Goal: Transaction & Acquisition: Purchase product/service

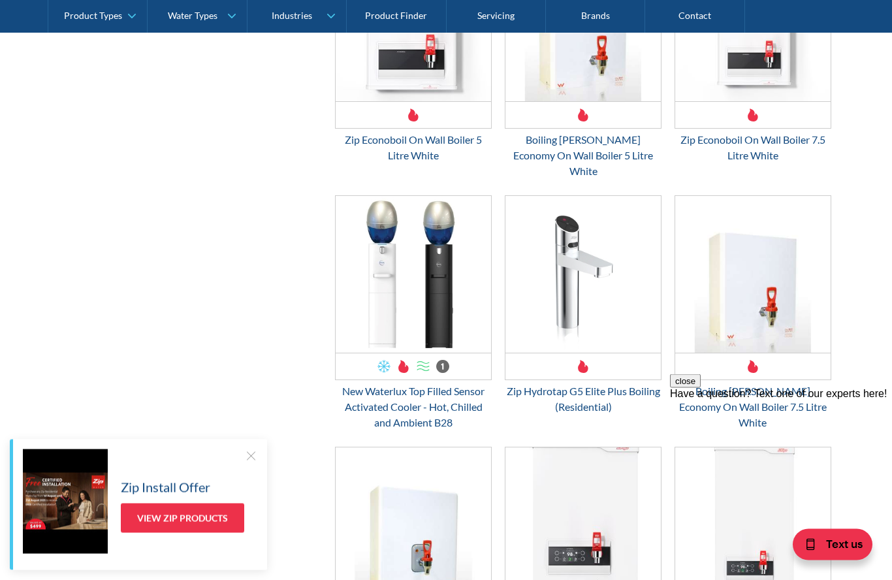
scroll to position [1222, 0]
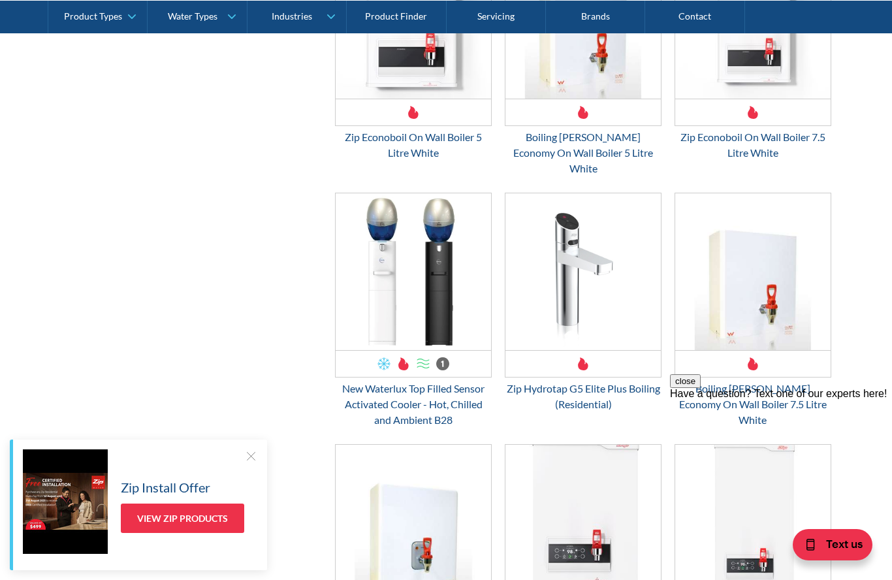
click at [583, 381] on div "Zip Hydrotap G5 Elite Plus Boiling (Residential)" at bounding box center [583, 396] width 157 height 31
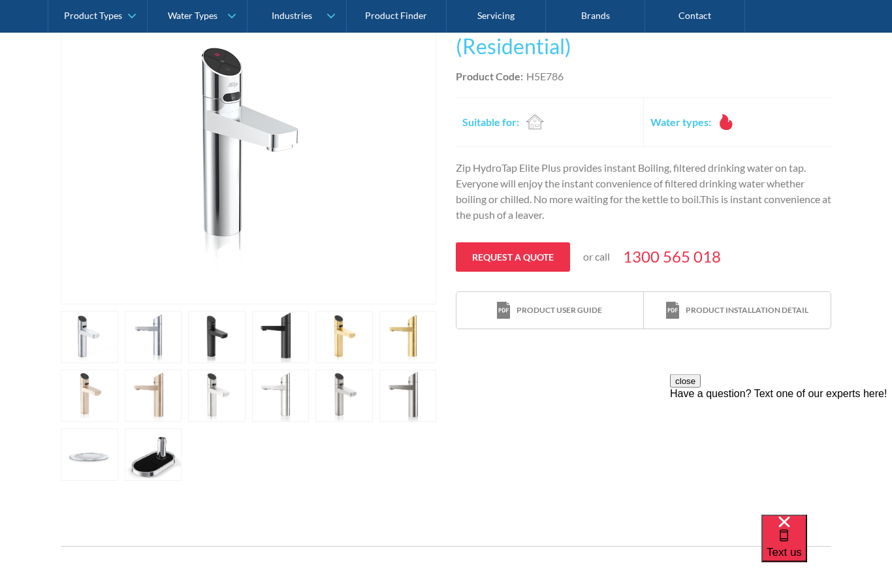
scroll to position [310, 0]
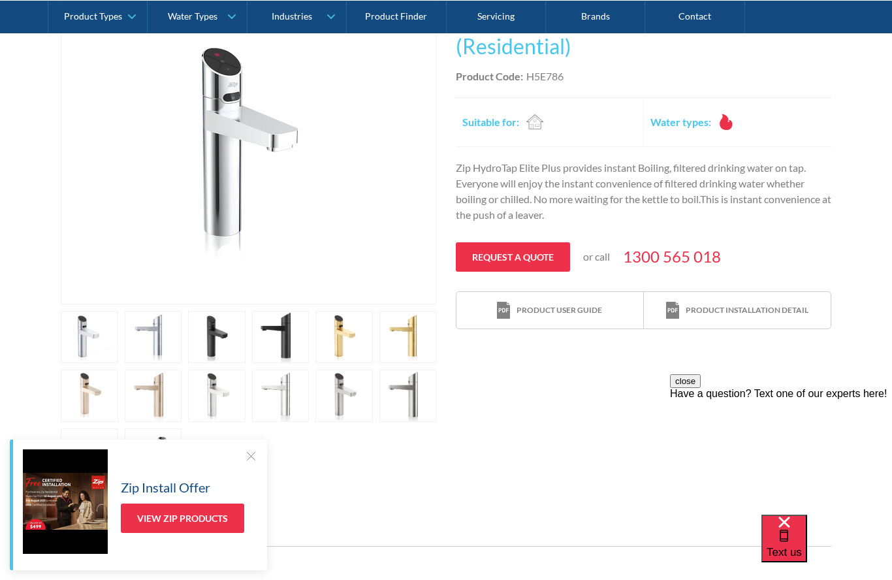
click at [255, 462] on div at bounding box center [250, 455] width 13 height 13
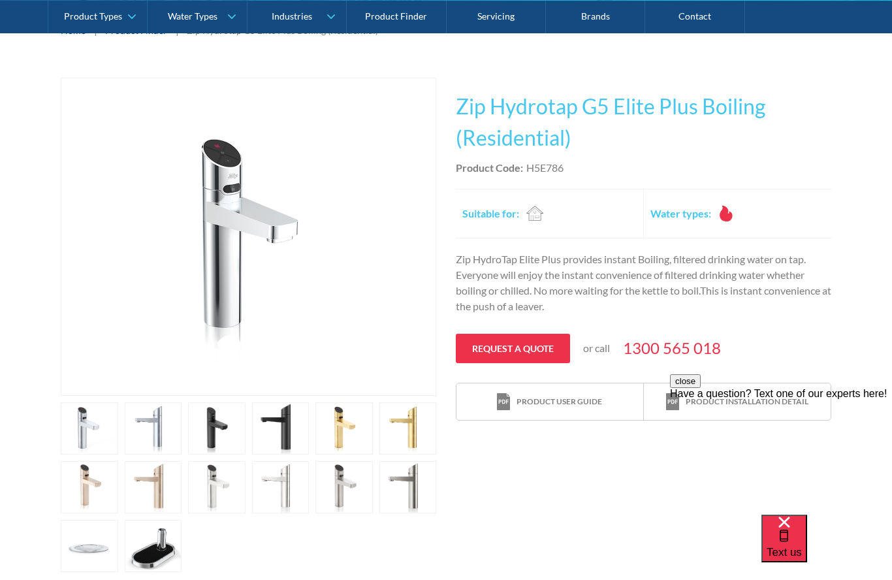
scroll to position [220, 0]
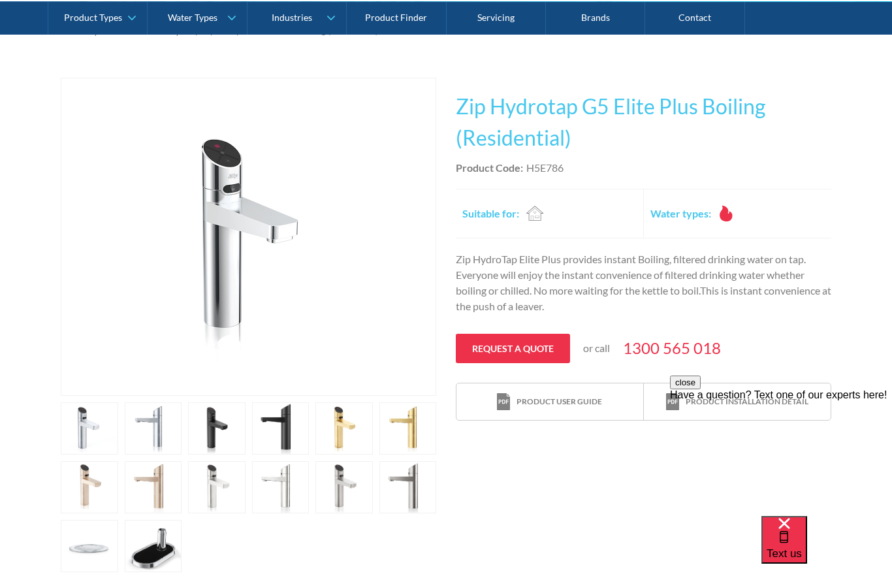
click at [118, 426] on link "open lightbox" at bounding box center [89, 427] width 57 height 52
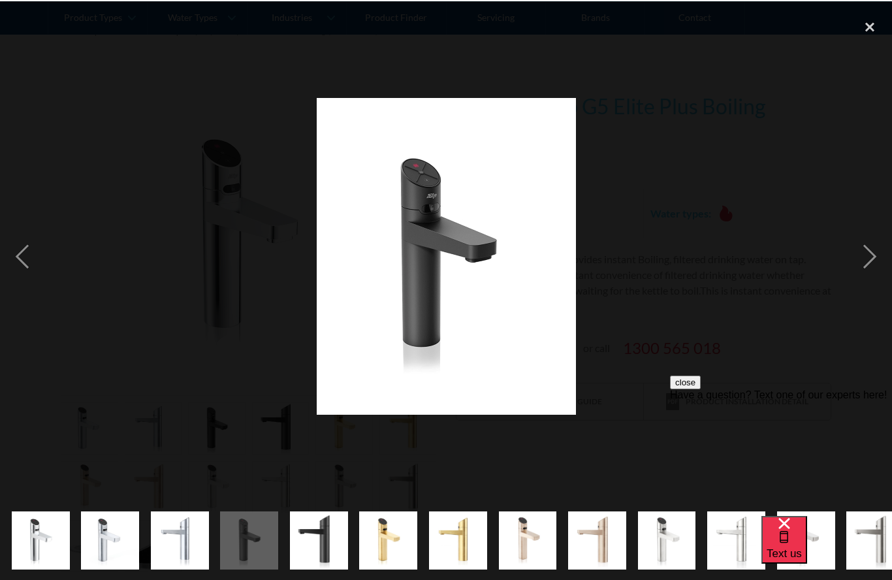
scroll to position [219, 0]
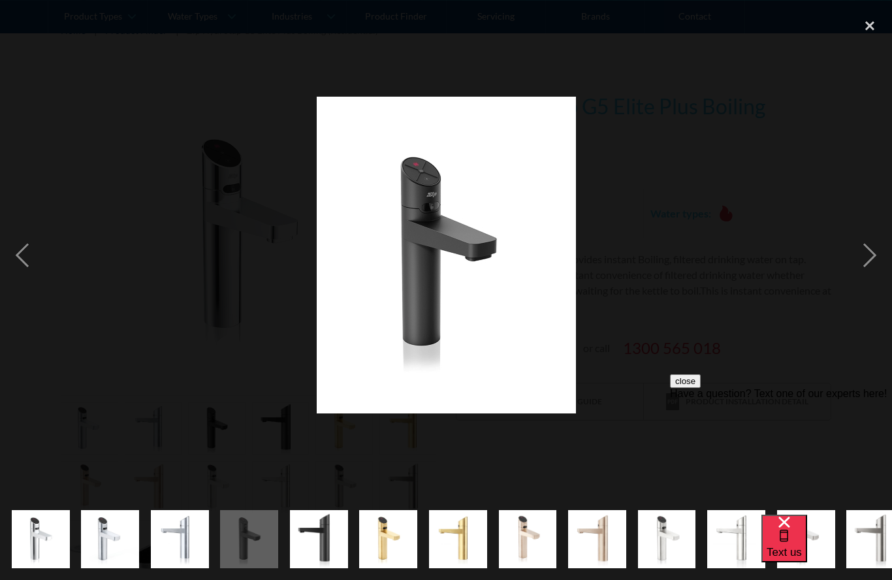
click at [890, 269] on div "next image" at bounding box center [870, 255] width 44 height 487
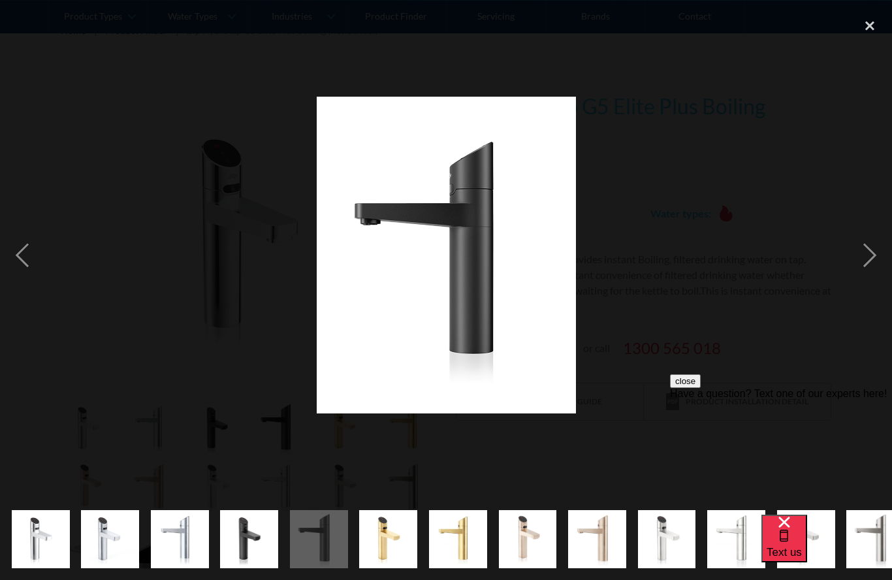
click at [869, 283] on div "next image" at bounding box center [870, 255] width 44 height 487
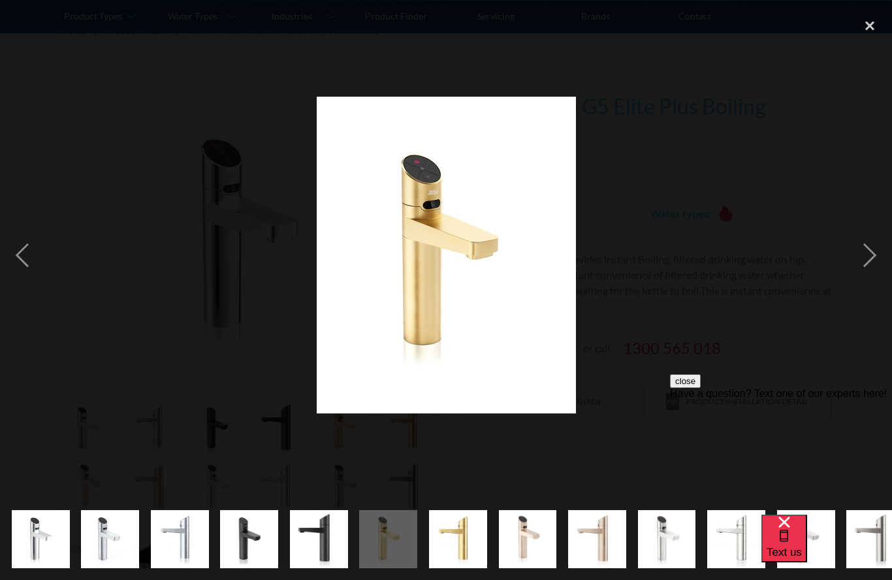
click at [869, 287] on div "next image" at bounding box center [870, 255] width 44 height 487
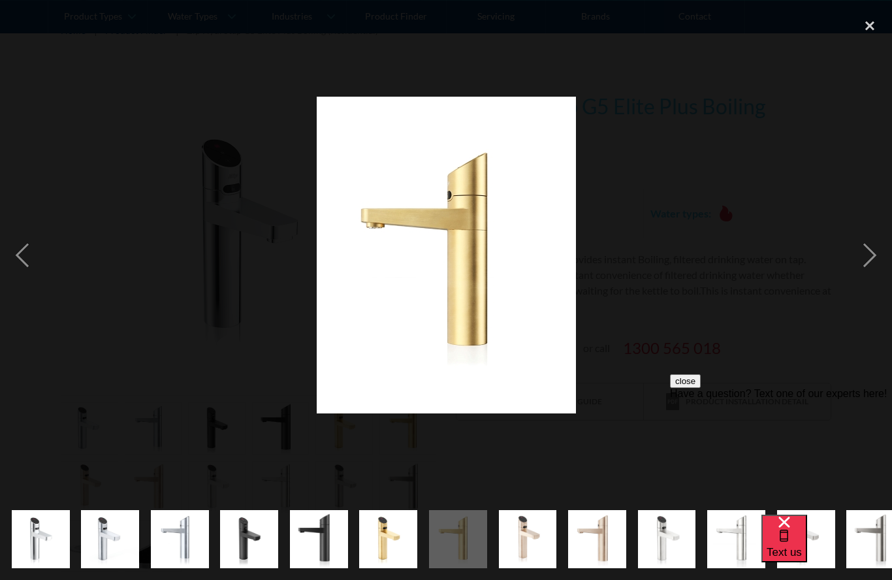
click at [871, 287] on div "next image" at bounding box center [870, 255] width 44 height 487
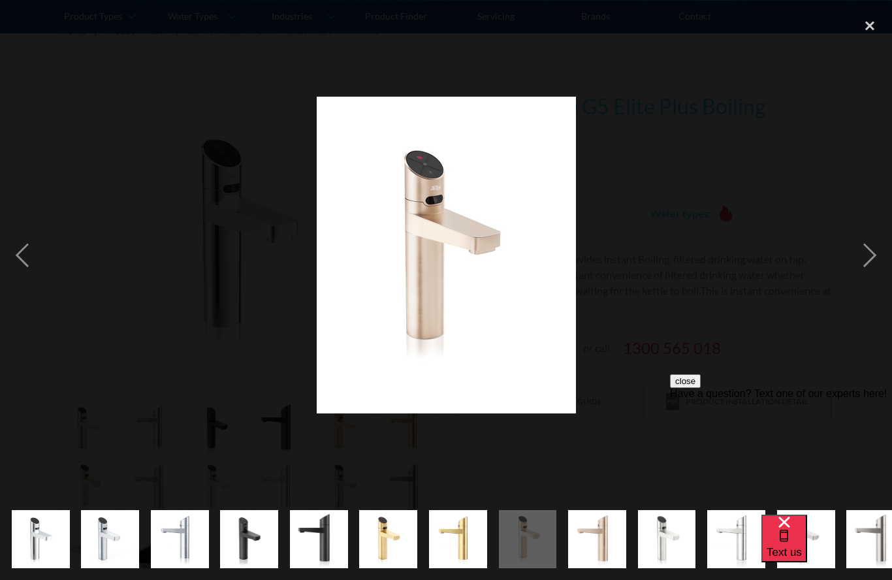
click at [878, 288] on div "next image" at bounding box center [870, 255] width 44 height 487
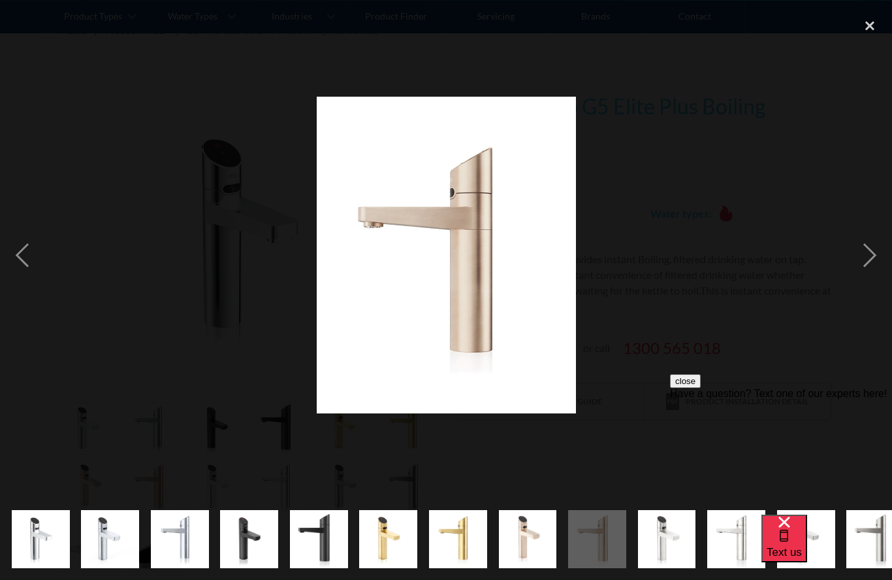
click at [873, 21] on div "close lightbox" at bounding box center [870, 26] width 44 height 29
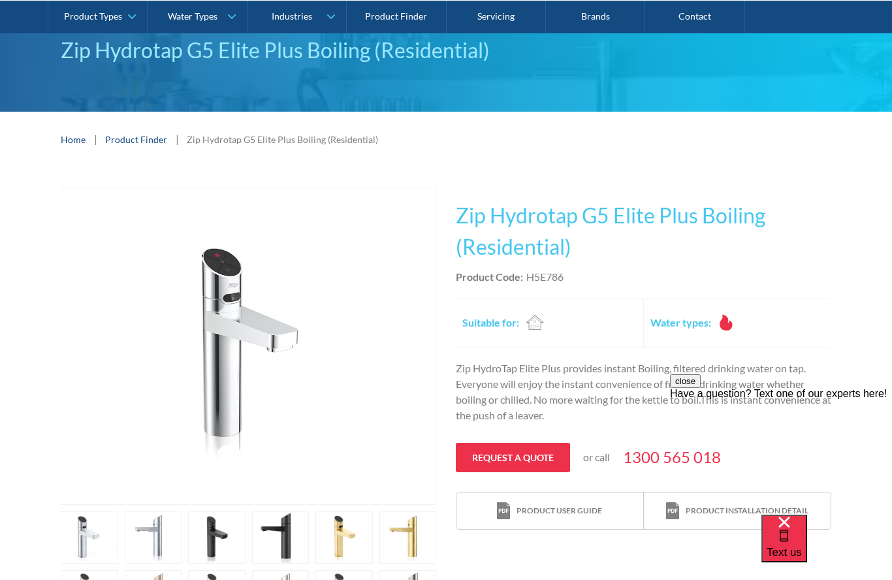
scroll to position [0, 0]
